Goal: Contribute content: Add original content to the website for others to see

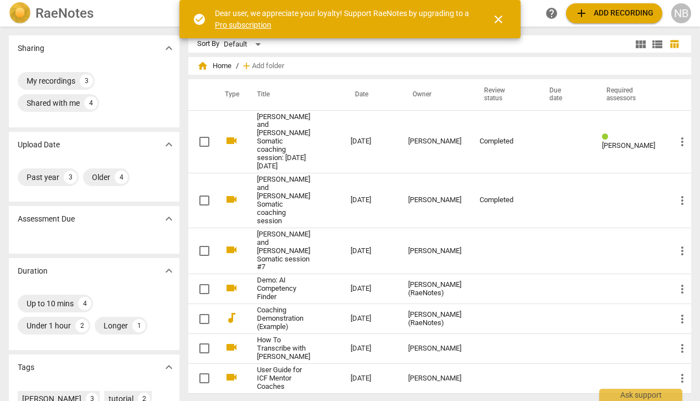
scroll to position [1, 0]
click at [497, 18] on span "close" at bounding box center [498, 19] width 13 height 13
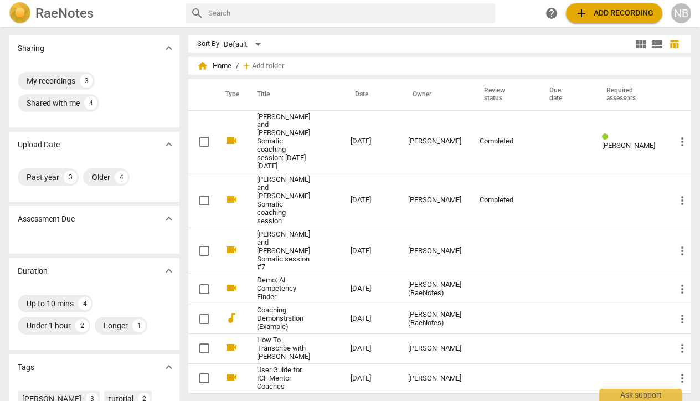
scroll to position [0, 0]
click at [38, 49] on p "Sharing" at bounding box center [31, 49] width 27 height 12
click at [580, 13] on span "add" at bounding box center [581, 13] width 13 height 13
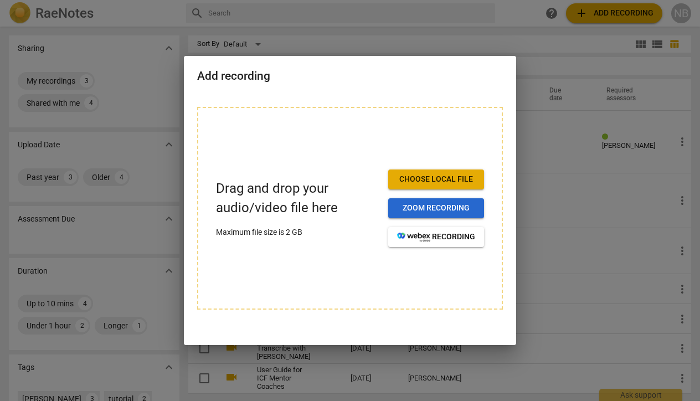
click at [443, 209] on span "Zoom recording" at bounding box center [436, 208] width 78 height 11
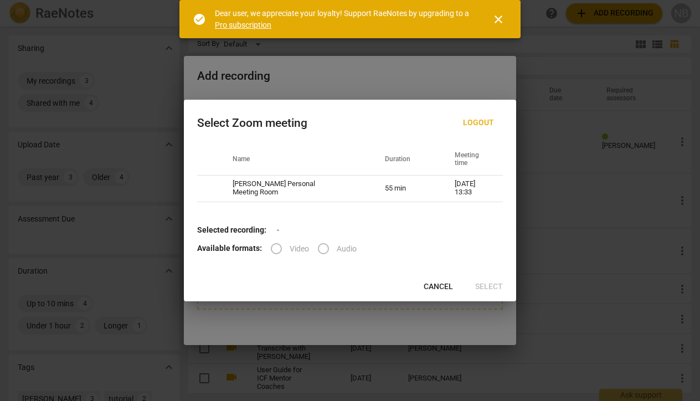
click at [438, 284] on span "Cancel" at bounding box center [438, 286] width 29 height 11
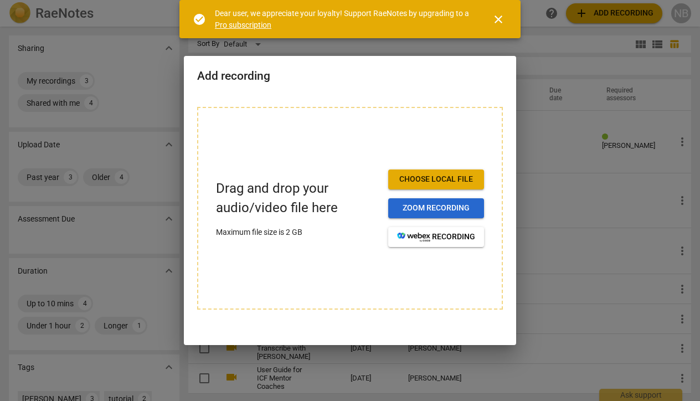
click at [409, 213] on span "Zoom recording" at bounding box center [436, 208] width 78 height 11
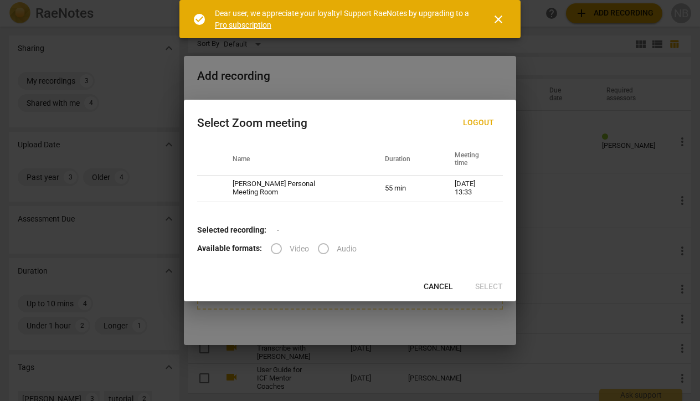
click at [551, 40] on div at bounding box center [350, 200] width 700 height 401
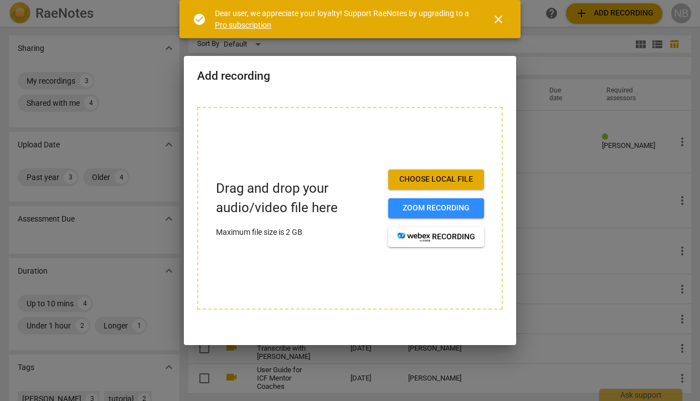
click at [425, 175] on span "Choose local file" at bounding box center [436, 179] width 78 height 11
click at [424, 181] on span "Choose local file" at bounding box center [436, 179] width 78 height 11
click at [1, 281] on div at bounding box center [350, 200] width 700 height 401
